Goal: Task Accomplishment & Management: Use online tool/utility

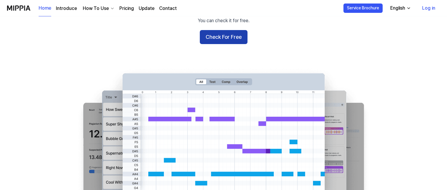
scroll to position [59, 0]
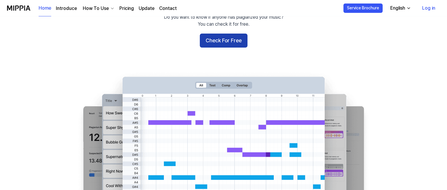
click at [222, 37] on button "Check For Free" at bounding box center [224, 41] width 48 height 14
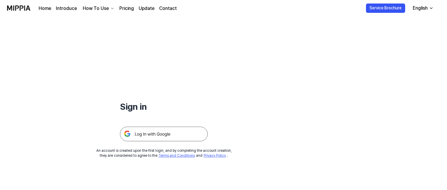
click at [177, 139] on img at bounding box center [164, 134] width 88 height 15
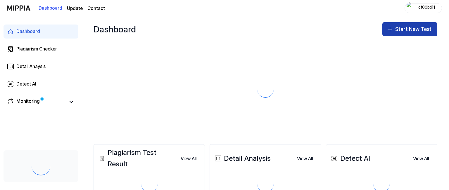
click at [384, 31] on body "Dashboard Update Contact cf00bd11 Dashboard Plagiarism Checker Detail Anaysis D…" at bounding box center [224, 95] width 449 height 190
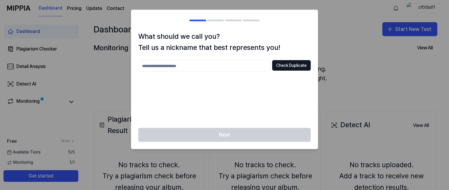
click at [241, 66] on input "text" at bounding box center [204, 66] width 132 height 12
type input "**********"
click at [278, 68] on button "Check Duplicate" at bounding box center [291, 65] width 39 height 11
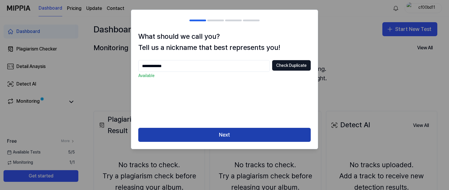
click at [260, 132] on button "Next" at bounding box center [224, 135] width 173 height 14
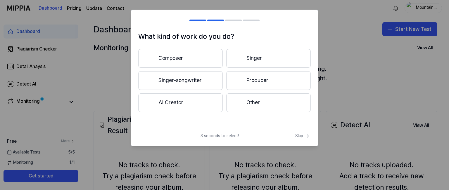
click at [243, 99] on button "Other" at bounding box center [268, 103] width 85 height 19
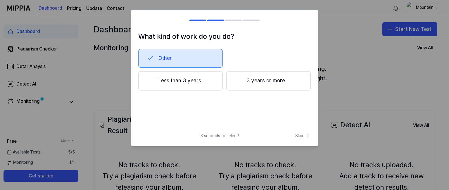
click at [198, 79] on button "Less than 3 years" at bounding box center [180, 80] width 85 height 19
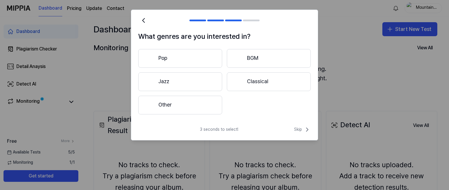
click at [194, 104] on button "Other" at bounding box center [180, 105] width 84 height 19
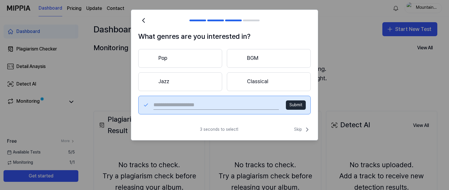
click at [263, 107] on input "text" at bounding box center [217, 105] width 126 height 9
type input "*"
click at [290, 130] on div "3 seconds to select! Skip" at bounding box center [224, 133] width 187 height 14
click at [294, 130] on button "Skip" at bounding box center [302, 129] width 18 height 7
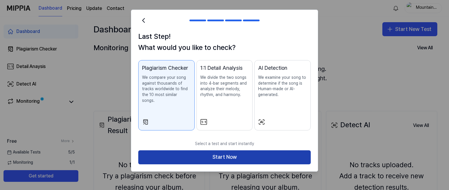
click at [222, 156] on button "Start Now" at bounding box center [224, 158] width 173 height 14
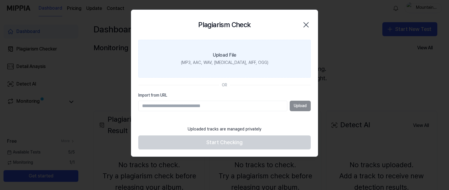
click at [226, 61] on div "(MP3, AAC, WAV, [MEDICAL_DATA], AIFF, OGG)" at bounding box center [224, 63] width 87 height 6
click at [0, 0] on input "Upload File (MP3, AAC, WAV, [MEDICAL_DATA], AIFF, OGG)" at bounding box center [0, 0] width 0 height 0
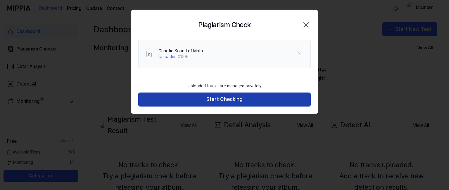
click at [240, 103] on button "Start Checking" at bounding box center [224, 100] width 173 height 14
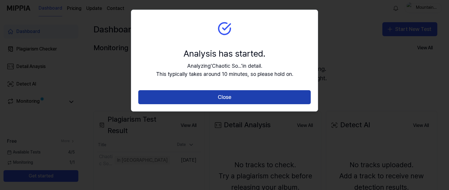
click at [238, 103] on button "Close" at bounding box center [224, 97] width 173 height 14
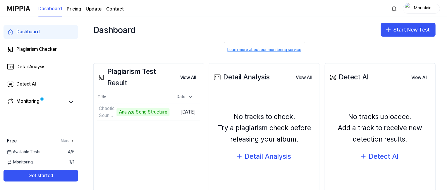
scroll to position [59, 0]
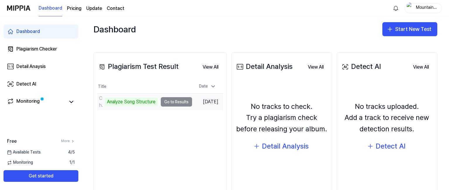
click at [141, 101] on div "Analyze Song Structure" at bounding box center [131, 102] width 53 height 8
click at [173, 106] on td "Chaotic Sound of Math Analyze Song Structure Go to Results" at bounding box center [144, 102] width 95 height 16
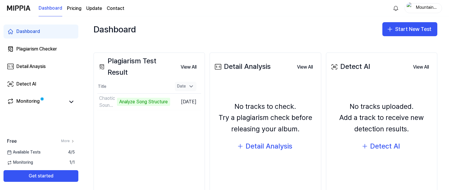
click at [191, 85] on icon at bounding box center [191, 87] width 6 height 6
click at [152, 105] on button "Go to Results" at bounding box center [154, 101] width 31 height 9
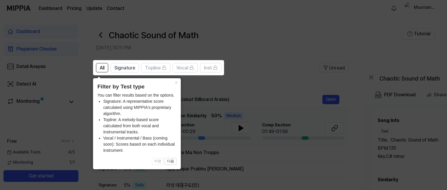
click at [236, 95] on icon at bounding box center [224, 95] width 449 height 190
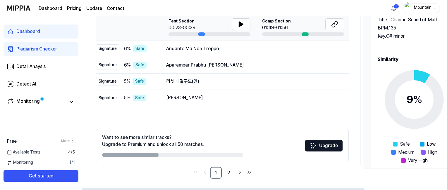
scroll to position [25, 0]
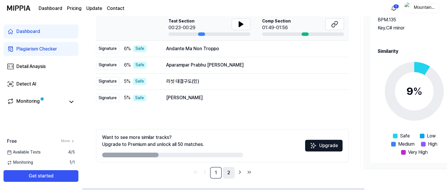
click at [231, 174] on link "2" at bounding box center [229, 173] width 12 height 12
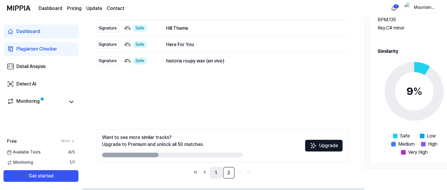
click at [217, 173] on link "1" at bounding box center [216, 173] width 12 height 12
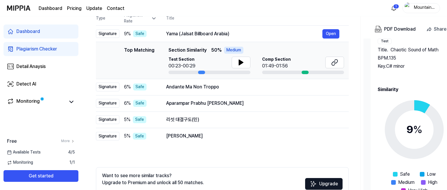
scroll to position [75, 0]
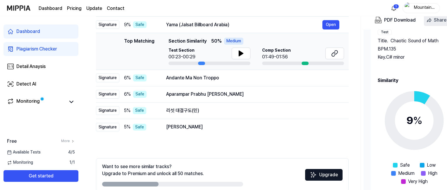
click at [435, 20] on div "Share" at bounding box center [440, 20] width 13 height 8
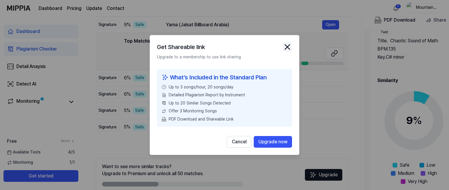
click at [290, 47] on icon "close modal" at bounding box center [287, 46] width 9 height 9
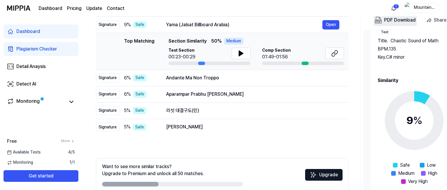
click at [379, 23] on img "button" at bounding box center [378, 20] width 7 height 7
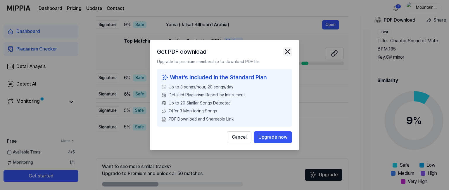
click at [286, 54] on img "button" at bounding box center [288, 51] width 9 height 9
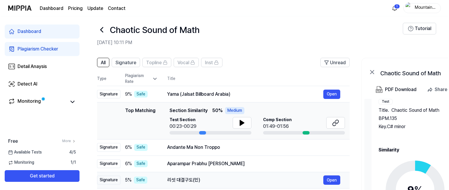
scroll to position [0, 0]
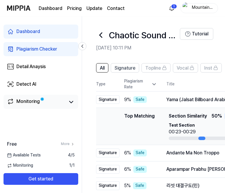
click at [29, 99] on div "Monitoring" at bounding box center [27, 102] width 23 height 8
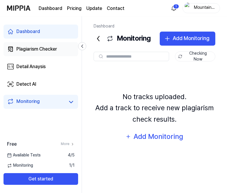
click at [48, 53] on link "Plagiarism Checker" at bounding box center [41, 49] width 75 height 14
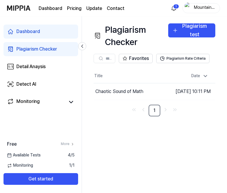
click at [41, 37] on link "Dashboard" at bounding box center [41, 32] width 75 height 14
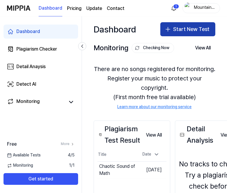
click at [180, 28] on button "Start New Test" at bounding box center [187, 29] width 55 height 14
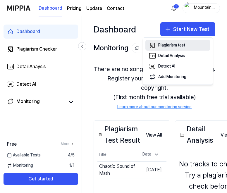
click at [177, 47] on div "Plagiarism test" at bounding box center [171, 45] width 27 height 6
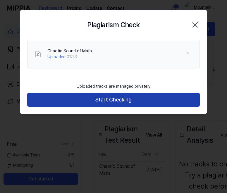
click at [139, 102] on button "Start Checking" at bounding box center [113, 100] width 173 height 14
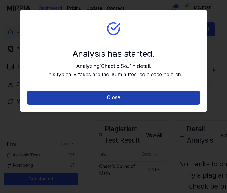
click at [136, 97] on button "Close" at bounding box center [113, 98] width 173 height 14
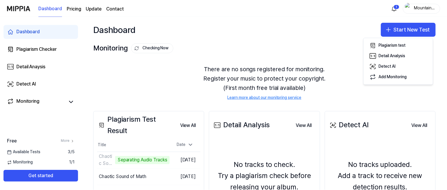
scroll to position [59, 0]
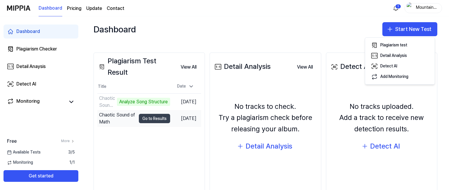
click at [146, 123] on button "Go to Results" at bounding box center [154, 118] width 31 height 9
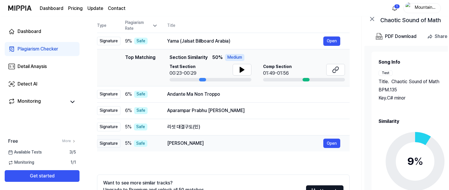
scroll to position [0, 0]
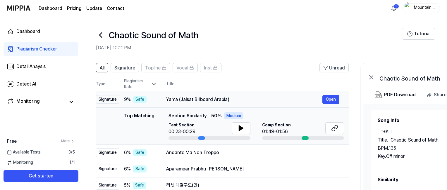
click at [110, 99] on div "Signature" at bounding box center [107, 99] width 23 height 9
click at [326, 104] on button "Open" at bounding box center [330, 99] width 17 height 9
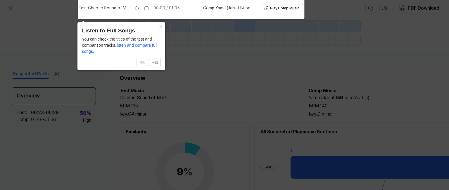
click at [225, 79] on icon at bounding box center [224, 93] width 449 height 193
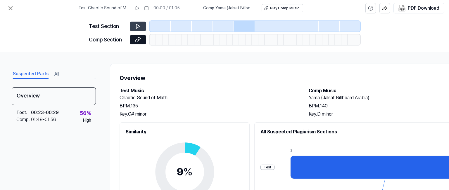
click at [132, 25] on button at bounding box center [138, 26] width 16 height 9
click at [138, 26] on icon at bounding box center [138, 26] width 6 height 6
click at [220, 25] on div at bounding box center [223, 26] width 21 height 11
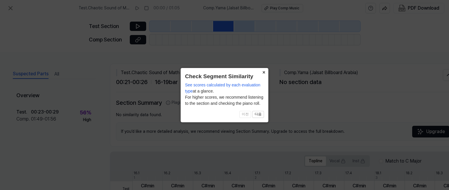
click at [262, 72] on button "×" at bounding box center [263, 72] width 9 height 8
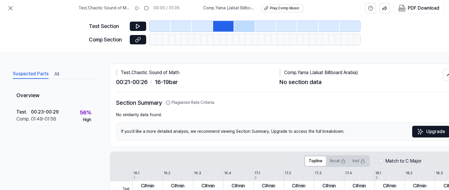
click at [163, 22] on div at bounding box center [160, 26] width 21 height 11
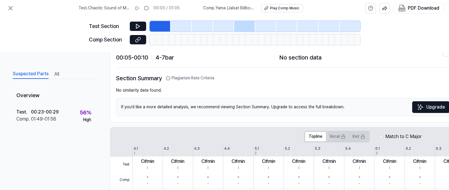
scroll to position [59, 0]
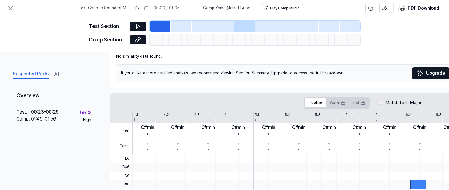
click at [184, 25] on div at bounding box center [181, 26] width 21 height 11
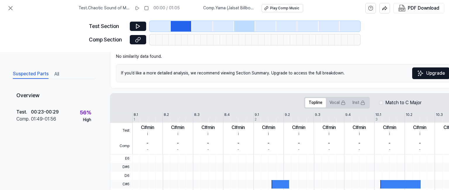
click at [205, 28] on div at bounding box center [202, 26] width 21 height 11
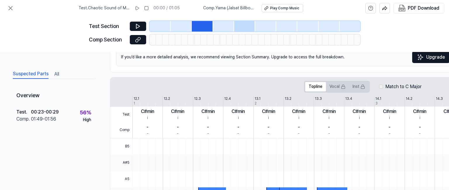
scroll to position [88, 0]
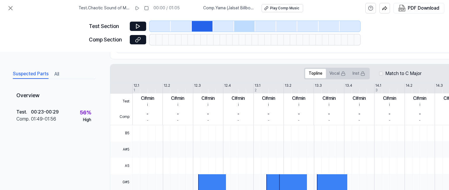
click at [185, 27] on div at bounding box center [181, 26] width 21 height 11
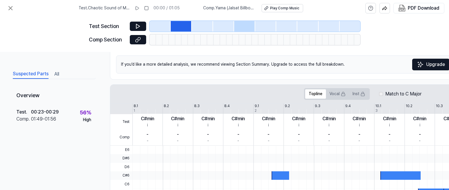
scroll to position [0, 0]
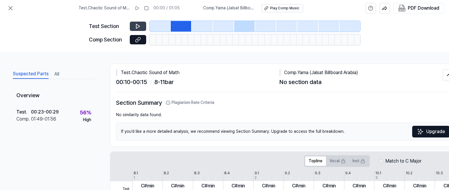
click at [140, 28] on icon at bounding box center [138, 26] width 6 height 6
click at [149, 9] on rect at bounding box center [148, 8] width 4 height 4
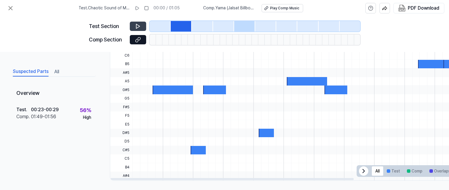
scroll to position [200, 0]
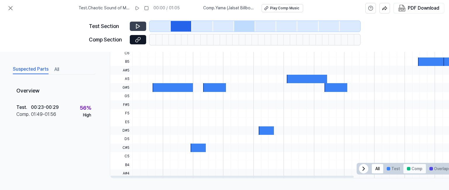
click at [423, 169] on button "Comp" at bounding box center [415, 168] width 23 height 9
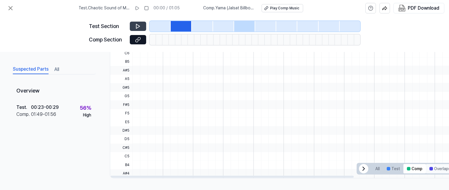
click at [436, 168] on button "Overlaps" at bounding box center [440, 168] width 28 height 9
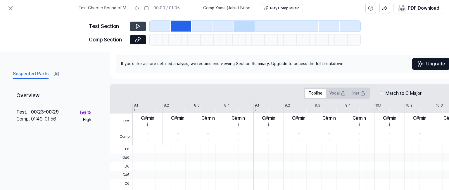
scroll to position [0, 0]
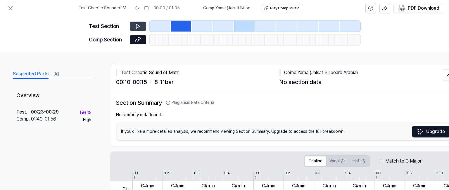
click at [204, 28] on div at bounding box center [202, 26] width 21 height 11
click at [220, 28] on div at bounding box center [223, 26] width 21 height 11
click at [242, 27] on div at bounding box center [244, 26] width 21 height 11
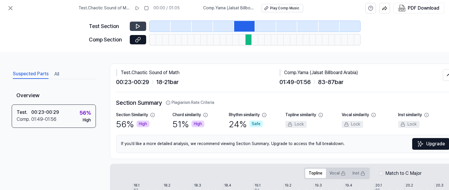
click at [142, 29] on button at bounding box center [138, 26] width 16 height 9
click at [206, 111] on div "Section Summary Plagiarism Rate Criteria Section Similarity 56 % High Chord sim…" at bounding box center [285, 125] width 339 height 55
click at [206, 114] on icon at bounding box center [205, 115] width 5 height 5
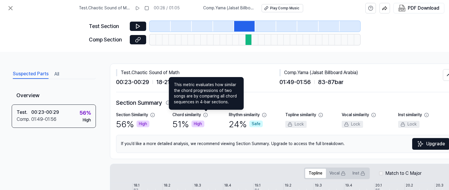
click at [213, 121] on div "Chord similarity 51 % High" at bounding box center [201, 121] width 56 height 18
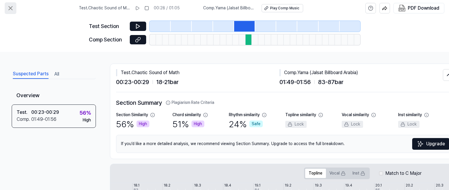
click at [11, 7] on icon at bounding box center [10, 8] width 7 height 7
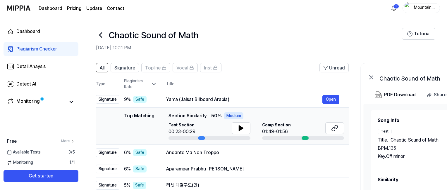
click at [30, 51] on div "Plagiarism Checker" at bounding box center [36, 49] width 41 height 7
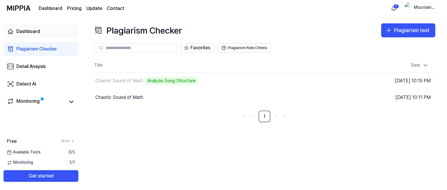
click at [31, 36] on link "Dashboard" at bounding box center [41, 32] width 75 height 14
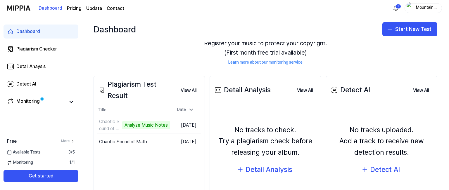
scroll to position [59, 0]
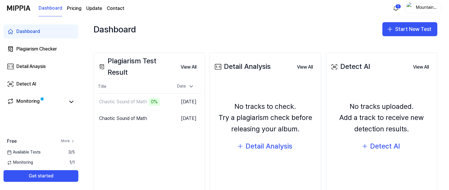
click at [67, 140] on link "More" at bounding box center [68, 141] width 14 height 5
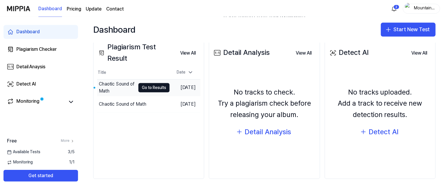
scroll to position [74, 0]
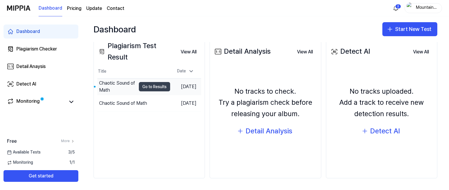
click at [143, 85] on button "Go to Results" at bounding box center [154, 86] width 31 height 9
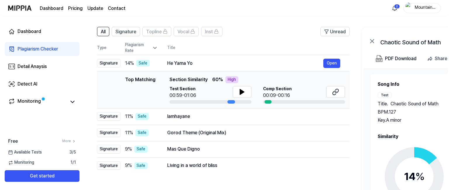
scroll to position [0, 0]
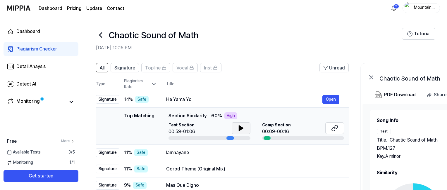
click at [241, 127] on icon at bounding box center [241, 128] width 4 height 5
click at [29, 27] on link "Dashboard" at bounding box center [41, 32] width 75 height 14
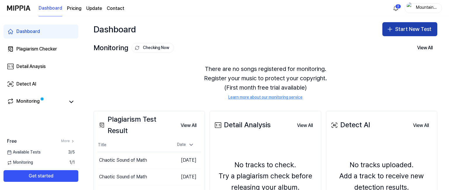
click at [391, 29] on icon "button" at bounding box center [390, 29] width 7 height 7
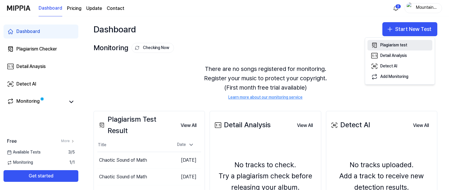
click at [391, 45] on div "Plagiarism test" at bounding box center [394, 45] width 27 height 6
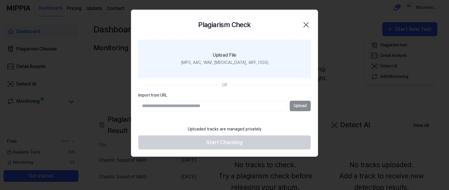
click at [213, 63] on div "(MP3, AAC, WAV, [MEDICAL_DATA], AIFF, OGG)" at bounding box center [224, 63] width 87 height 6
click at [0, 0] on input "Upload File (MP3, AAC, WAV, [MEDICAL_DATA], AIFF, OGG)" at bounding box center [0, 0] width 0 height 0
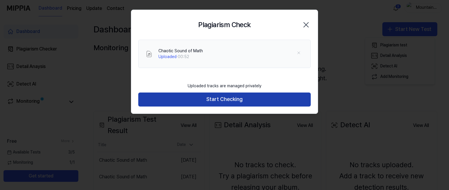
click at [239, 103] on button "Start Checking" at bounding box center [224, 100] width 173 height 14
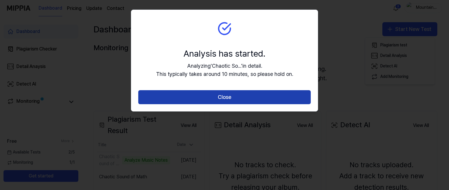
click at [266, 93] on button "Close" at bounding box center [224, 97] width 173 height 14
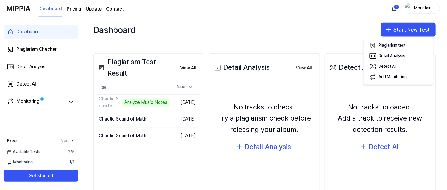
scroll to position [59, 0]
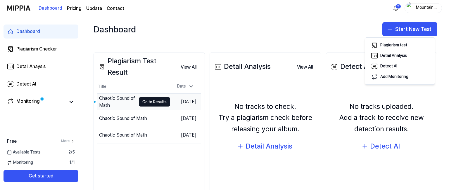
click at [152, 108] on td "Chaotic Sound of Math Go to Results" at bounding box center [133, 102] width 73 height 16
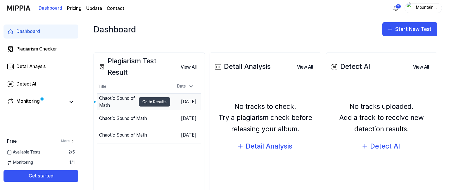
click at [153, 105] on button "Go to Results" at bounding box center [154, 101] width 31 height 9
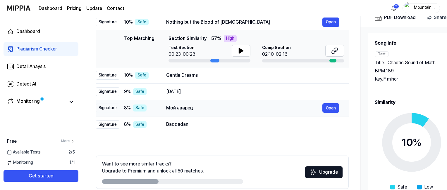
scroll to position [46, 0]
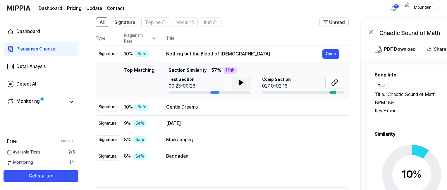
click at [239, 82] on icon at bounding box center [241, 82] width 4 height 5
click at [34, 31] on div "Dashboard" at bounding box center [28, 31] width 24 height 7
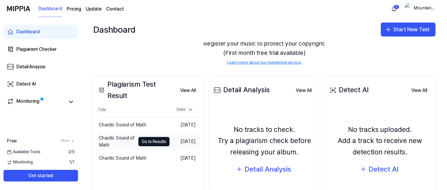
scroll to position [59, 0]
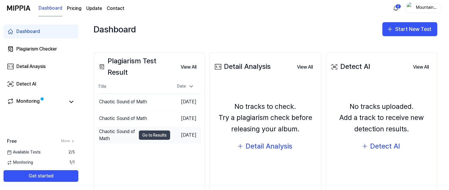
click at [140, 133] on button "Go to Results" at bounding box center [154, 135] width 31 height 9
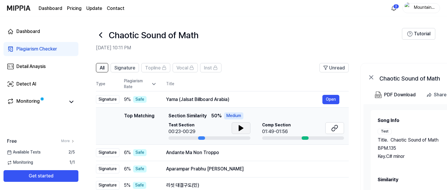
click at [243, 127] on icon at bounding box center [241, 128] width 7 height 7
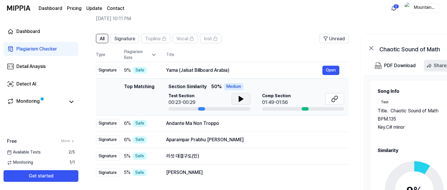
click at [428, 68] on icon "button" at bounding box center [429, 66] width 6 height 6
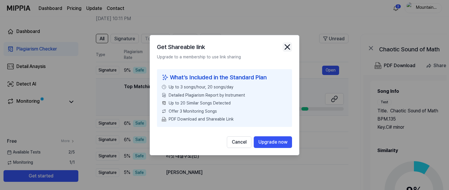
click at [284, 45] on icon "close modal" at bounding box center [287, 46] width 9 height 9
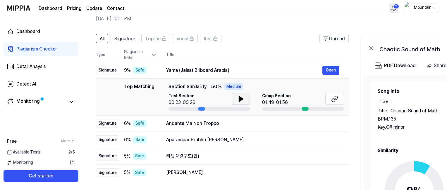
click at [398, 7] on html "Dashboard Pricing Update Contact 2 Mountainus000 Dashboard Plagiarism Checker D…" at bounding box center [223, 66] width 447 height 190
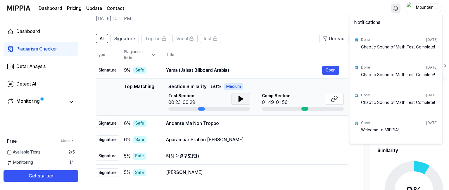
click at [398, 7] on html "Dashboard Pricing Update Contact Mountainus000 Dashboard Plagiarism Checker Det…" at bounding box center [224, 66] width 449 height 190
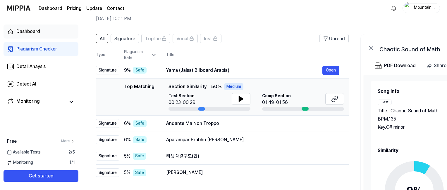
click at [40, 34] on link "Dashboard" at bounding box center [41, 32] width 75 height 14
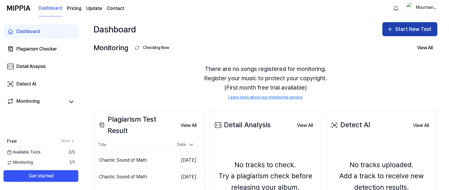
click at [394, 27] on button "Start New Test" at bounding box center [410, 29] width 55 height 14
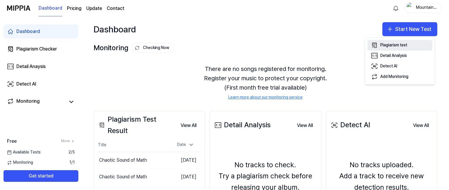
click at [388, 46] on div "Plagiarism test" at bounding box center [394, 45] width 27 height 6
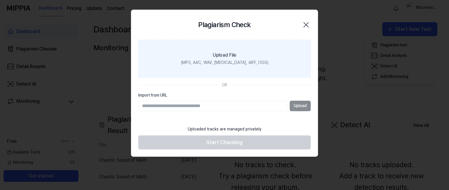
click at [200, 63] on div "(MP3, AAC, WAV, [MEDICAL_DATA], AIFF, OGG)" at bounding box center [224, 63] width 87 height 6
click at [0, 0] on input "Upload File (MP3, AAC, WAV, [MEDICAL_DATA], AIFF, OGG)" at bounding box center [0, 0] width 0 height 0
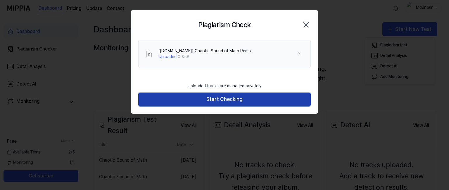
click at [247, 105] on button "Start Checking" at bounding box center [224, 100] width 173 height 14
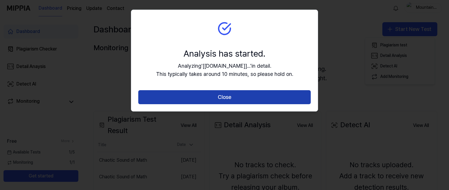
click at [248, 95] on button "Close" at bounding box center [224, 97] width 173 height 14
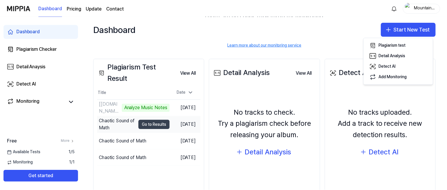
scroll to position [74, 0]
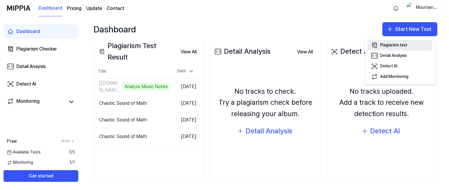
click at [416, 44] on button "Plagiarism test" at bounding box center [400, 45] width 65 height 11
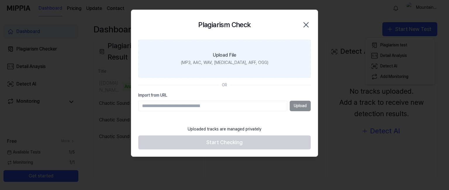
click at [211, 66] on label "Upload File (MP3, AAC, WAV, [MEDICAL_DATA], AIFF, OGG)" at bounding box center [224, 59] width 173 height 38
click at [0, 0] on input "Upload File (MP3, AAC, WAV, [MEDICAL_DATA], AIFF, OGG)" at bounding box center [0, 0] width 0 height 0
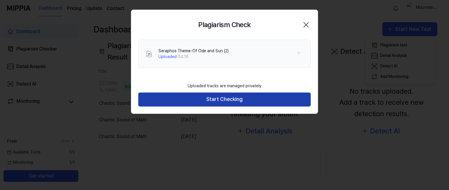
click at [239, 100] on button "Start Checking" at bounding box center [224, 100] width 173 height 14
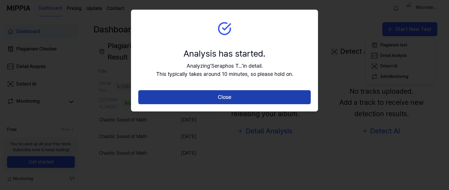
click at [236, 101] on button "Close" at bounding box center [224, 97] width 173 height 14
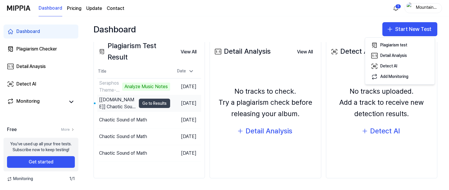
click at [143, 103] on button "Go to Results" at bounding box center [154, 103] width 31 height 9
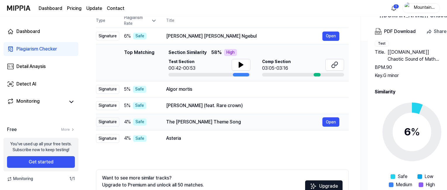
scroll to position [29, 0]
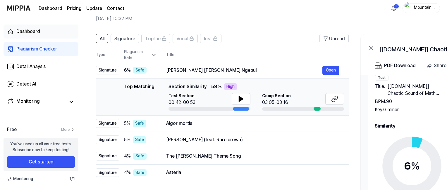
click at [40, 31] on link "Dashboard" at bounding box center [41, 32] width 75 height 14
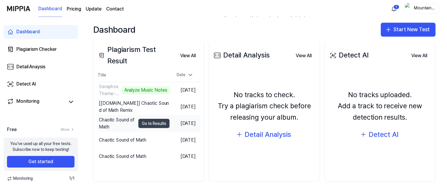
scroll to position [74, 0]
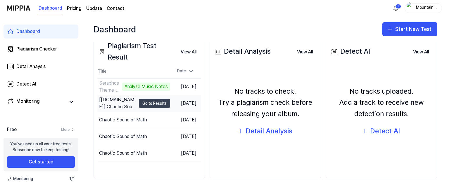
click at [139, 102] on button "Go to Results" at bounding box center [154, 103] width 31 height 9
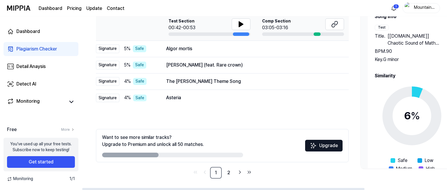
scroll to position [104, 0]
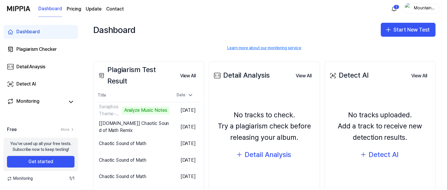
scroll to position [74, 0]
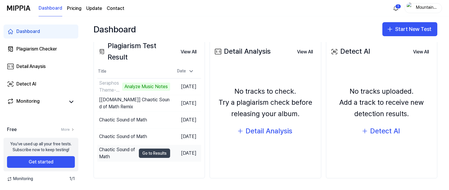
click at [142, 152] on button "Go to Results" at bounding box center [154, 153] width 31 height 9
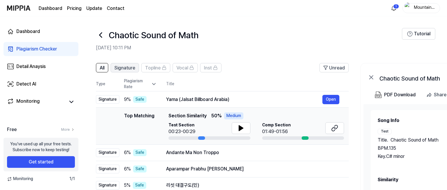
click at [124, 66] on span "Signature" at bounding box center [124, 68] width 21 height 7
click at [119, 69] on span "Signature" at bounding box center [124, 68] width 21 height 7
click at [104, 69] on span "All" at bounding box center [102, 68] width 5 height 7
click at [130, 66] on span "Signature" at bounding box center [124, 68] width 21 height 7
click at [26, 36] on link "Dashboard" at bounding box center [41, 32] width 75 height 14
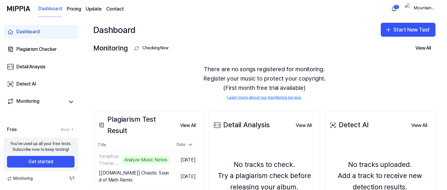
scroll to position [74, 0]
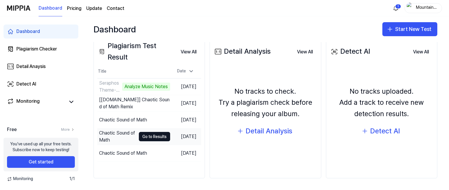
click at [136, 144] on td "Chaotic Sound of Math Go to Results" at bounding box center [133, 137] width 73 height 16
click at [140, 141] on button "Go to Results" at bounding box center [154, 136] width 31 height 9
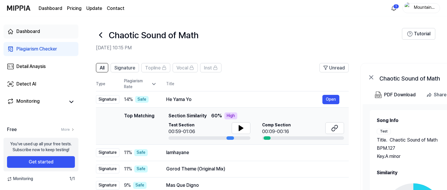
click at [30, 28] on link "Dashboard" at bounding box center [41, 32] width 75 height 14
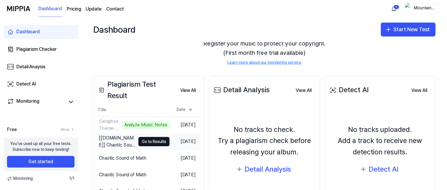
scroll to position [74, 0]
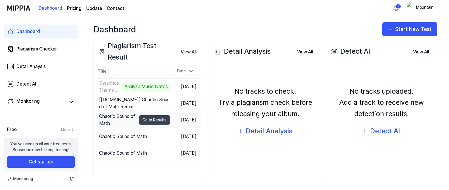
click at [139, 119] on button "Go to Results" at bounding box center [154, 120] width 31 height 9
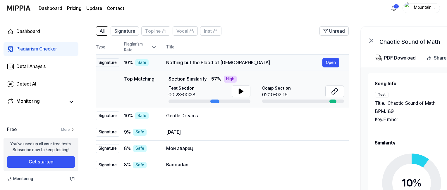
scroll to position [104, 0]
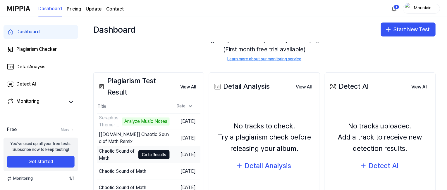
scroll to position [74, 0]
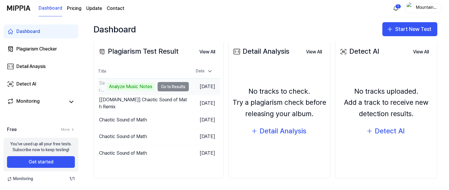
click at [153, 87] on div "Analyze Music Notes" at bounding box center [131, 87] width 48 height 8
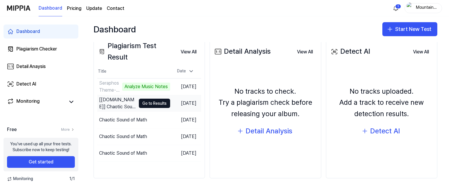
click at [154, 98] on td "[[DOMAIN_NAME]] Chaotic Sound of Math Remix Go to Results" at bounding box center [133, 103] width 73 height 16
click at [155, 103] on button "Go to Results" at bounding box center [154, 103] width 31 height 9
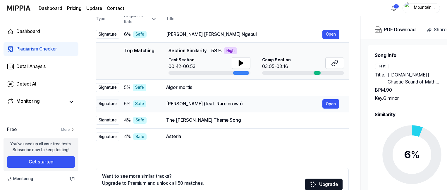
scroll to position [104, 0]
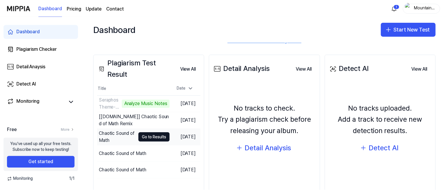
scroll to position [74, 0]
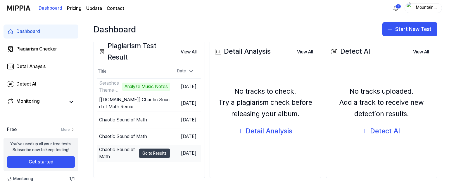
click at [142, 152] on button "Go to Results" at bounding box center [154, 153] width 31 height 9
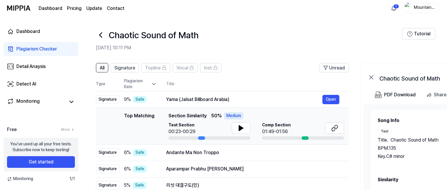
scroll to position [104, 0]
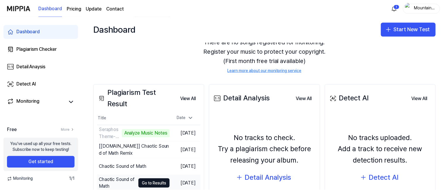
scroll to position [74, 0]
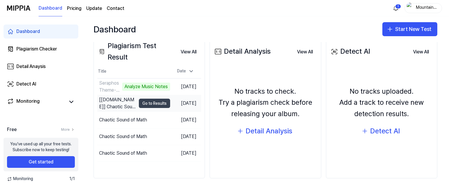
click at [140, 103] on button "Go to Results" at bounding box center [154, 103] width 31 height 9
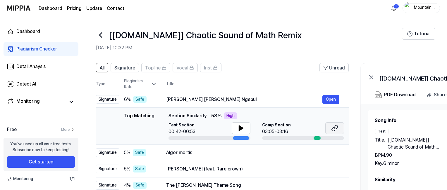
click at [339, 133] on button at bounding box center [334, 129] width 19 height 12
click at [30, 30] on div "Dashboard" at bounding box center [28, 31] width 24 height 7
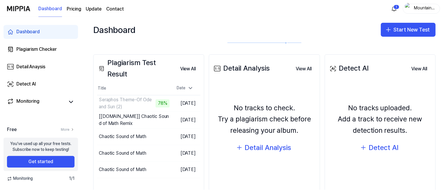
scroll to position [59, 0]
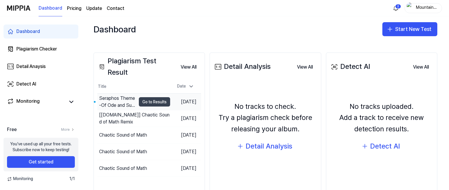
click at [144, 106] on button "Go to Results" at bounding box center [154, 101] width 31 height 9
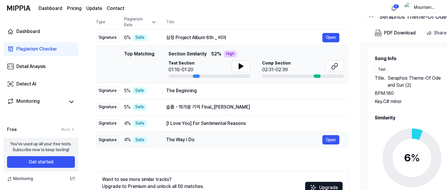
scroll to position [46, 0]
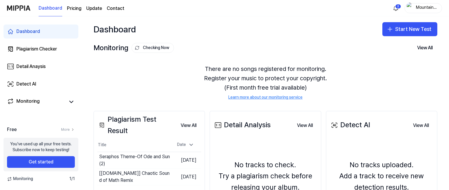
scroll to position [74, 0]
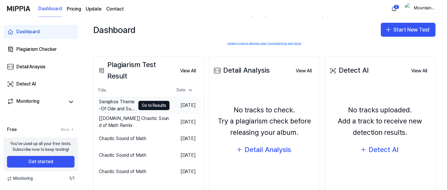
scroll to position [59, 0]
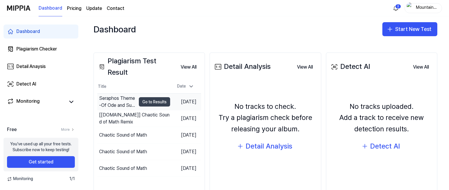
click at [159, 102] on button "Go to Results" at bounding box center [154, 101] width 31 height 9
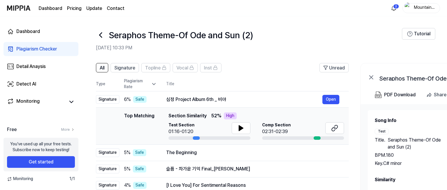
scroll to position [29, 0]
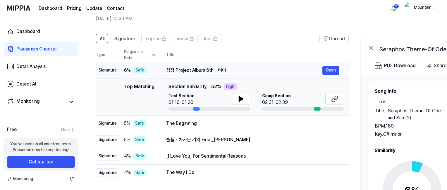
drag, startPoint x: 168, startPoint y: 69, endPoint x: 230, endPoint y: 70, distance: 62.3
click at [230, 70] on div "심정 Project Album 6th _ 비야" at bounding box center [244, 70] width 156 height 7
click at [232, 70] on div "심정 Project Album 6th _ 비야" at bounding box center [244, 70] width 156 height 7
drag, startPoint x: 167, startPoint y: 71, endPoint x: 217, endPoint y: 71, distance: 50.0
click at [217, 71] on div "심정 Project Album 6th _ 비야" at bounding box center [244, 70] width 156 height 7
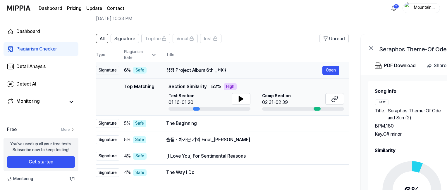
click at [232, 68] on div "심정 Project Album 6th _ 비야" at bounding box center [244, 70] width 156 height 7
drag, startPoint x: 170, startPoint y: 69, endPoint x: 164, endPoint y: 71, distance: 6.3
click at [164, 71] on td "심정 Project Album 6th _ 비야 Open" at bounding box center [253, 70] width 192 height 16
drag, startPoint x: 171, startPoint y: 72, endPoint x: 209, endPoint y: 73, distance: 37.8
click at [209, 73] on div "심정 Project Album 6th _ 비야" at bounding box center [244, 70] width 156 height 7
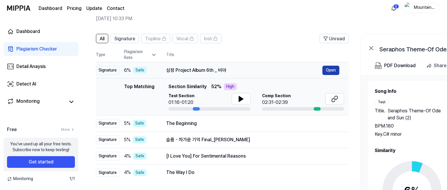
click at [329, 71] on button "Open" at bounding box center [330, 70] width 17 height 9
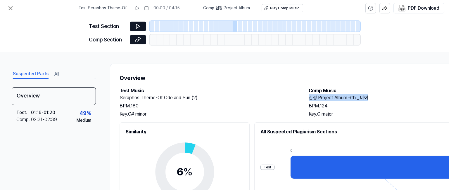
drag, startPoint x: 307, startPoint y: 97, endPoint x: 378, endPoint y: 99, distance: 71.4
click at [378, 99] on div "Test Music Seraphos Theme-Of Ode and Sun (2) BPM. 180 Key. C# minor Comp Music …" at bounding box center [303, 102] width 367 height 30
copy h2 "심정 Project Album 6th _ 비야"
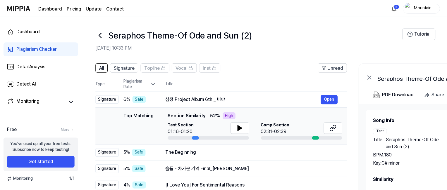
scroll to position [29, 0]
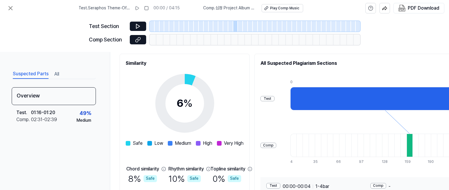
scroll to position [117, 0]
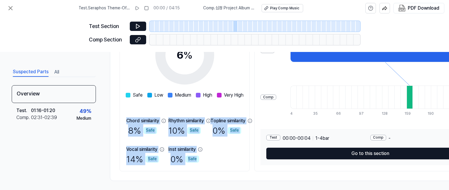
drag, startPoint x: 125, startPoint y: 119, endPoint x: 207, endPoint y: 161, distance: 91.5
click at [207, 161] on div "Similarity 6 % Safe Low Medium High Very High Chord similarity 8 % Safe Rhythm …" at bounding box center [185, 89] width 130 height 166
copy div "Chord similarity 8 % Safe Rhythm similarity 10 % Safe Topline similarity 0 % Sa…"
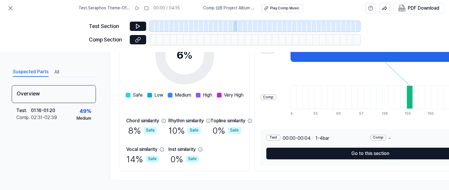
drag, startPoint x: 417, startPoint y: 102, endPoint x: 414, endPoint y: 100, distance: 3.4
click at [414, 101] on div at bounding box center [386, 97] width 190 height 23
click at [8, 12] on button at bounding box center [11, 8] width 12 height 12
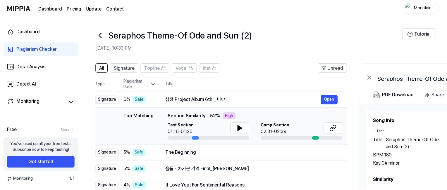
scroll to position [29, 0]
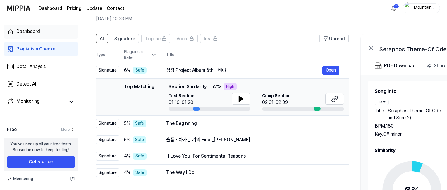
click at [35, 35] on link "Dashboard" at bounding box center [41, 32] width 75 height 14
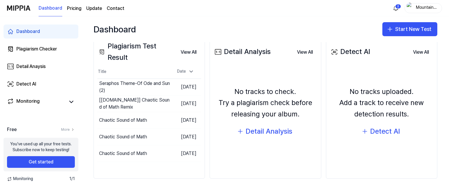
scroll to position [74, 0]
click at [120, 104] on div "[[DOMAIN_NAME]] Chaotic Sound of Math Remix" at bounding box center [117, 104] width 37 height 14
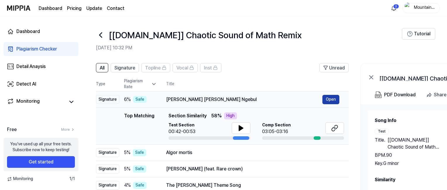
click at [332, 102] on button "Open" at bounding box center [330, 99] width 17 height 9
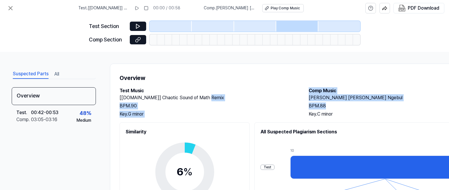
drag, startPoint x: 301, startPoint y: 98, endPoint x: 382, endPoint y: 102, distance: 80.9
click at [382, 102] on div "Test Music [fadr.com] Chaotic Sound of Math Remix BPM. 90 Key. G minor Comp Mus…" at bounding box center [303, 102] width 367 height 30
click at [374, 102] on div "Ora Cucul Ora Ngebul BPM. 88 Key. C minor" at bounding box center [398, 106] width 178 height 23
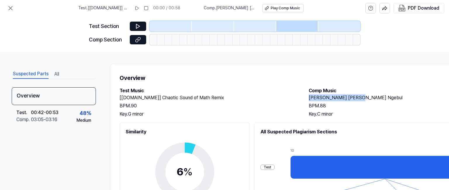
drag, startPoint x: 306, startPoint y: 98, endPoint x: 383, endPoint y: 102, distance: 76.4
click at [383, 102] on div "Test Music [fadr.com] Chaotic Sound of Math Remix BPM. 90 Key. G minor Comp Mus…" at bounding box center [303, 102] width 367 height 30
copy h2 "[PERSON_NAME] [PERSON_NAME] Ngebul"
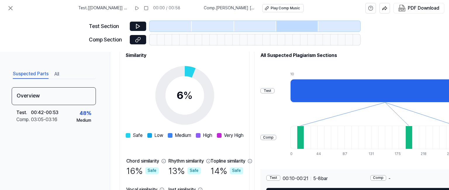
scroll to position [122, 0]
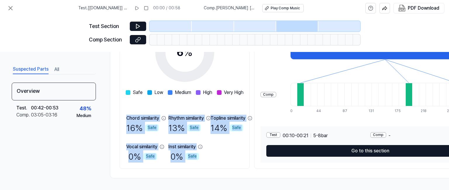
drag, startPoint x: 123, startPoint y: 115, endPoint x: 208, endPoint y: 156, distance: 94.2
click at [208, 156] on div "Similarity 6 % Safe Low Medium High Very High Chord similarity 16 % Safe Rhythm…" at bounding box center [185, 86] width 130 height 166
copy div "Chord similarity 16 % Safe Rhythm similarity 13 % Safe Topline similarity 14 % …"
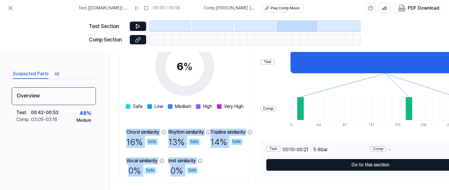
scroll to position [92, 0]
